Goal: Task Accomplishment & Management: Use online tool/utility

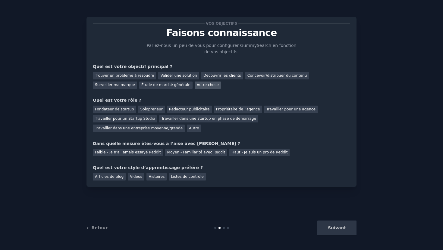
click at [197, 87] on font "Autre chose" at bounding box center [208, 85] width 22 height 4
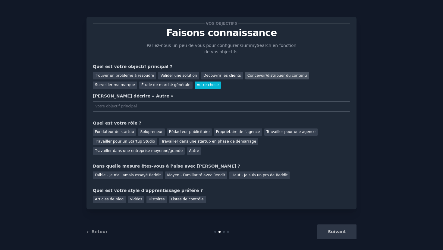
click at [257, 75] on font "Concevoir/distribuer du contenu" at bounding box center [277, 76] width 60 height 4
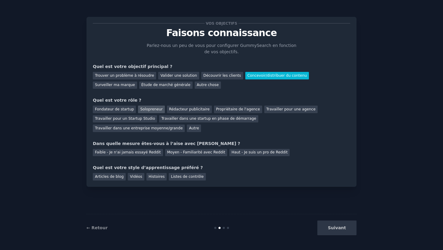
click at [147, 107] on font "Solopreneur" at bounding box center [151, 109] width 22 height 4
click at [143, 151] on font "Faible - Je n'ai jamais essayé Reddit" at bounding box center [128, 152] width 66 height 4
click at [110, 177] on font "Articles de blog" at bounding box center [109, 177] width 29 height 4
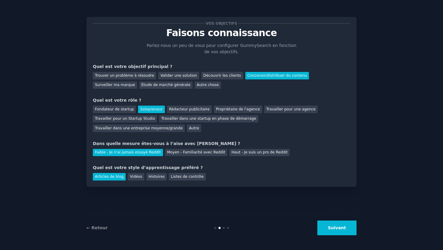
click at [341, 231] on button "Suivant" at bounding box center [336, 228] width 39 height 15
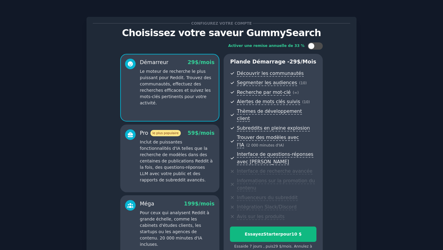
scroll to position [63, 0]
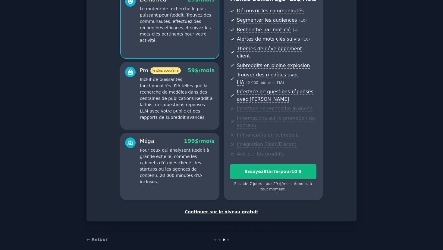
click at [222, 210] on font "Continuer sur le niveau gratuit" at bounding box center [222, 212] width 74 height 5
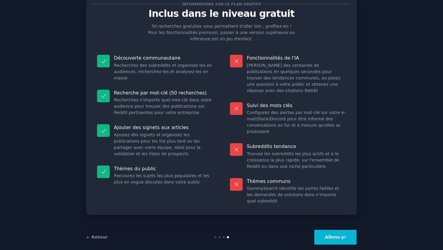
scroll to position [22, 0]
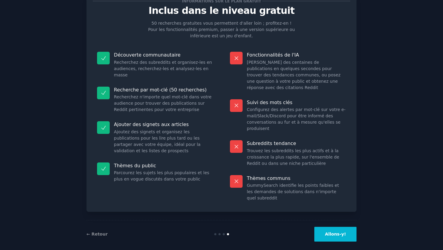
click at [341, 234] on button "Allons-y!" at bounding box center [335, 234] width 42 height 15
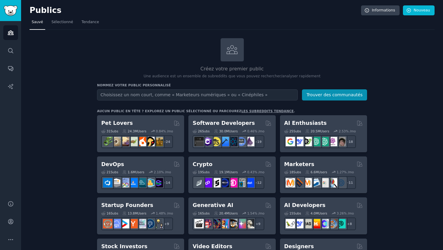
click at [151, 96] on input "text" at bounding box center [197, 95] width 201 height 11
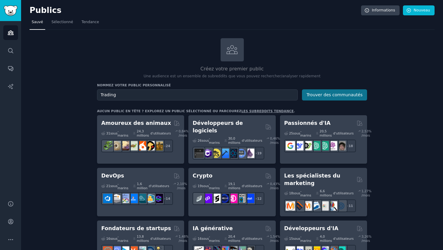
type input "Trading"
click at [331, 94] on font "Trouver des communautés" at bounding box center [335, 95] width 56 height 5
